Goal: Task Accomplishment & Management: Manage account settings

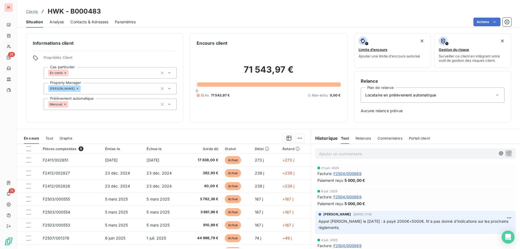
scroll to position [15, 0]
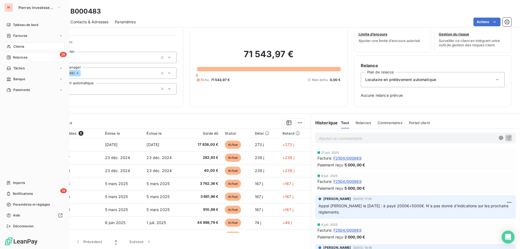
click at [28, 55] on div "26 Relances" at bounding box center [34, 57] width 60 height 9
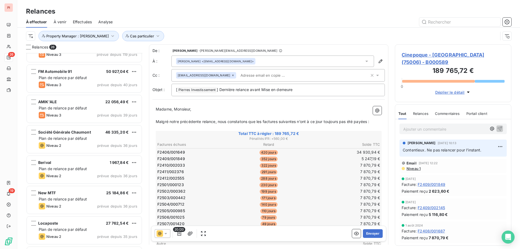
scroll to position [82, 0]
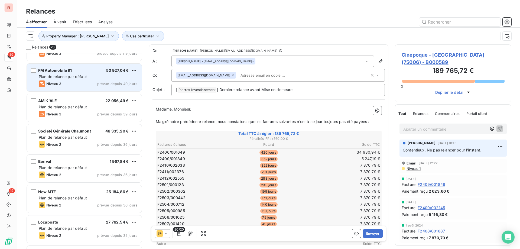
click at [85, 80] on div "FM Automobile 91 50 927,04 € Plan de relance par défaut Niveau 3 prévue depuis …" at bounding box center [84, 78] width 115 height 28
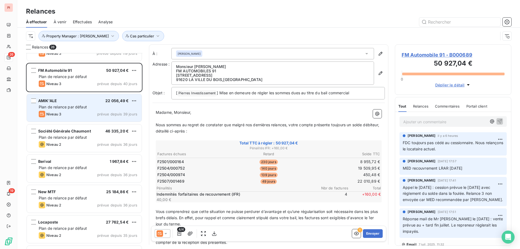
click at [73, 105] on span "Plan de relance par défaut" at bounding box center [63, 107] width 48 height 5
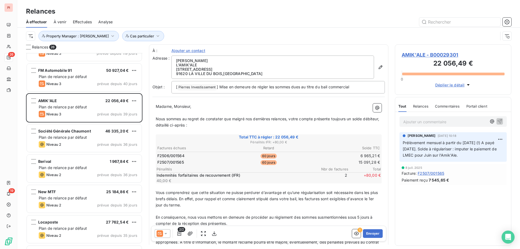
scroll to position [109, 0]
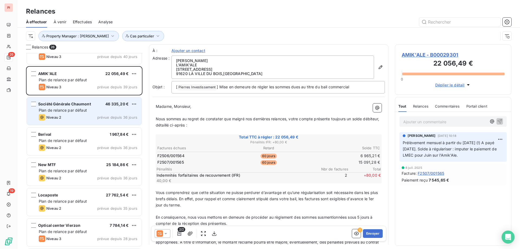
click at [100, 110] on div "Plan de relance par défaut" at bounding box center [88, 110] width 99 height 5
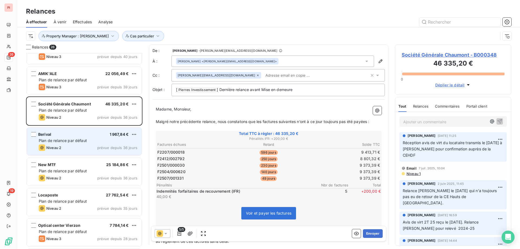
click at [44, 139] on span "Plan de relance par défaut" at bounding box center [63, 140] width 48 height 5
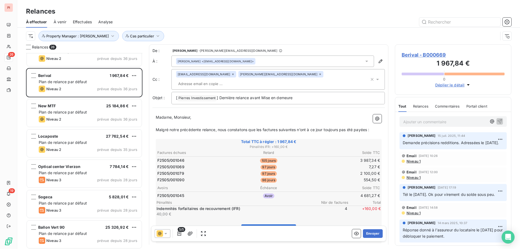
scroll to position [190, 0]
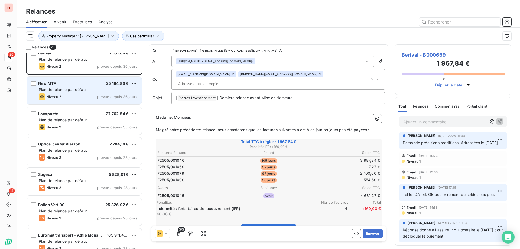
click at [88, 94] on div "Niveau 2 prévue depuis 36 jours" at bounding box center [88, 97] width 99 height 7
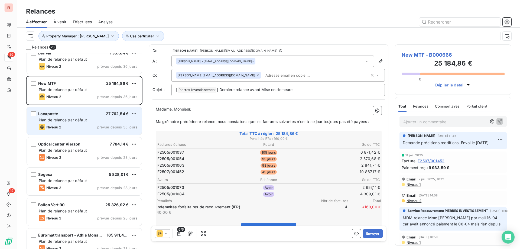
click at [75, 113] on div "Locaposte 27 762,54 €" at bounding box center [88, 113] width 99 height 5
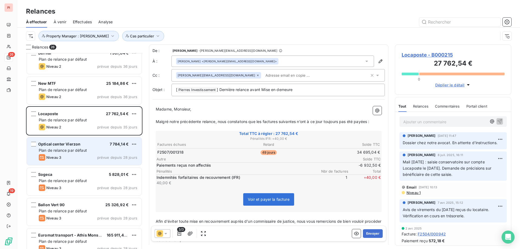
click at [75, 145] on span "Optical center Vierzon" at bounding box center [59, 144] width 42 height 5
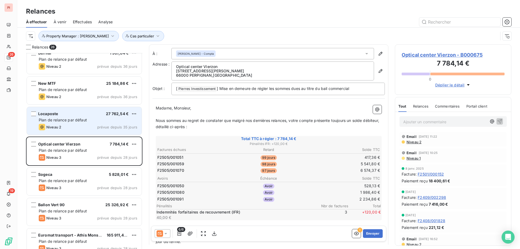
click at [82, 123] on div "Locaposte 27 762,54 € Plan de relance par défaut Niveau 2 prévue depuis 35 jours" at bounding box center [84, 121] width 115 height 28
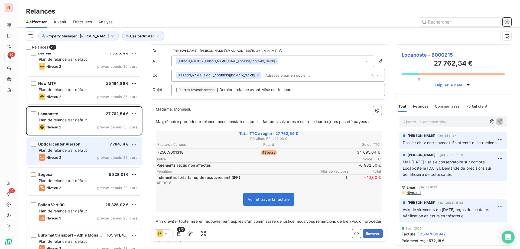
click at [84, 149] on span "Plan de relance par défaut" at bounding box center [63, 150] width 48 height 5
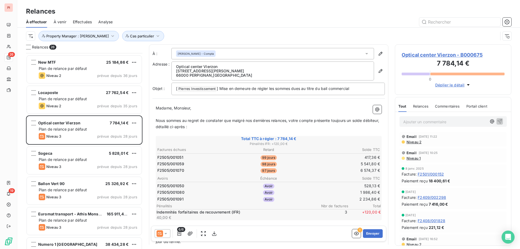
scroll to position [244, 0]
